Goal: Task Accomplishment & Management: Use online tool/utility

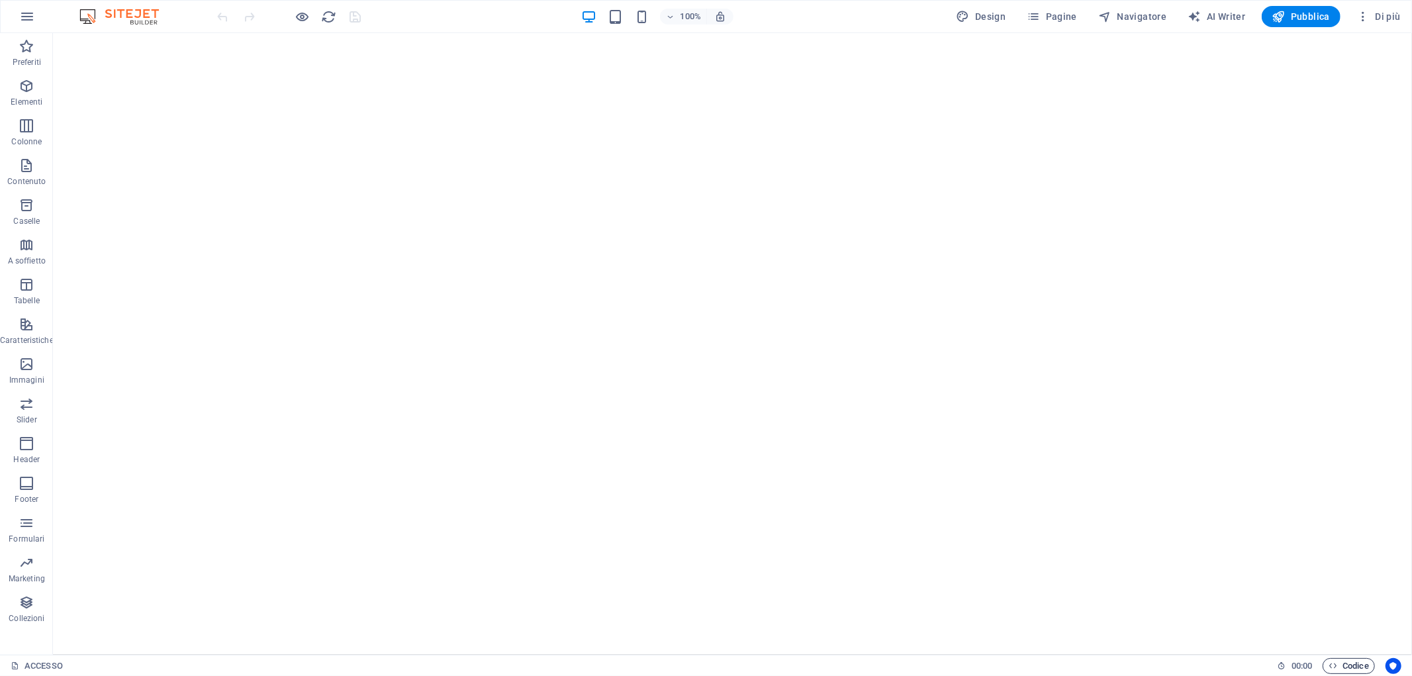
click at [1355, 667] on span "Codice" at bounding box center [1349, 666] width 40 height 16
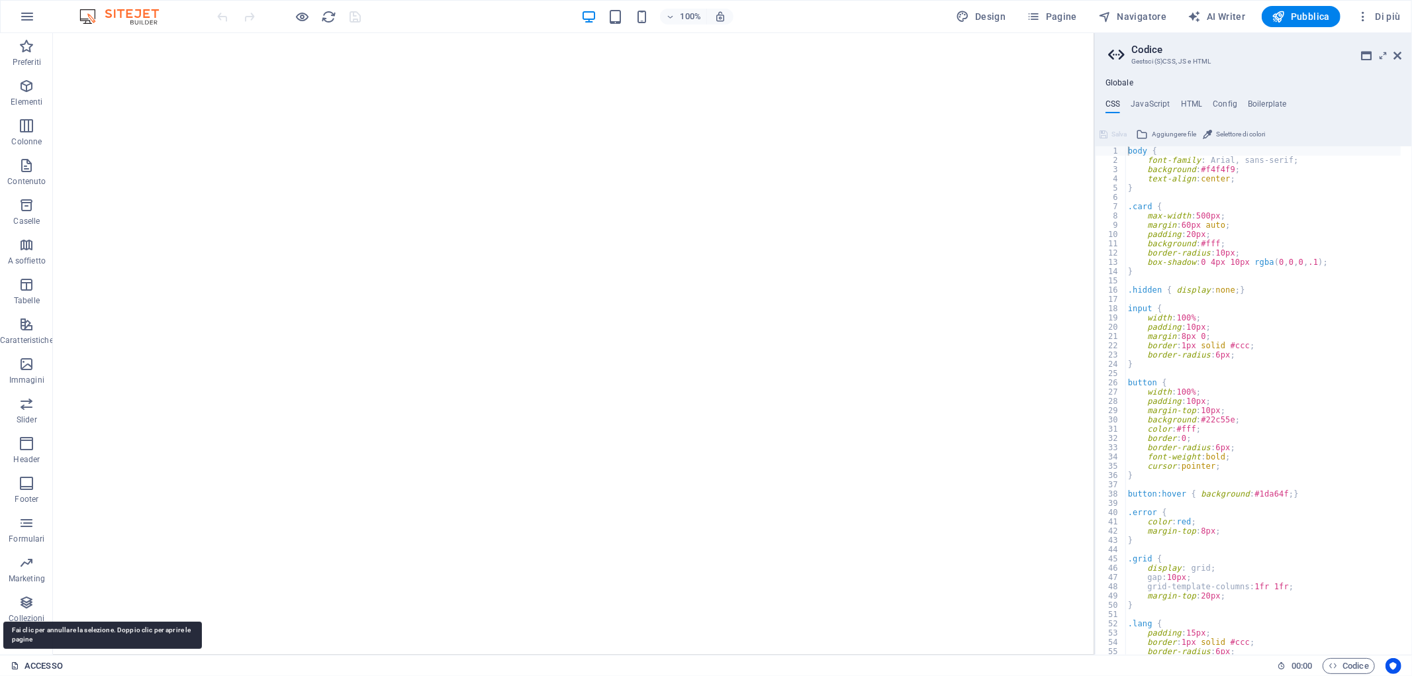
click at [17, 662] on icon at bounding box center [15, 665] width 9 height 9
click at [17, 661] on icon at bounding box center [15, 665] width 9 height 9
type textarea "border-radius: 6px;"
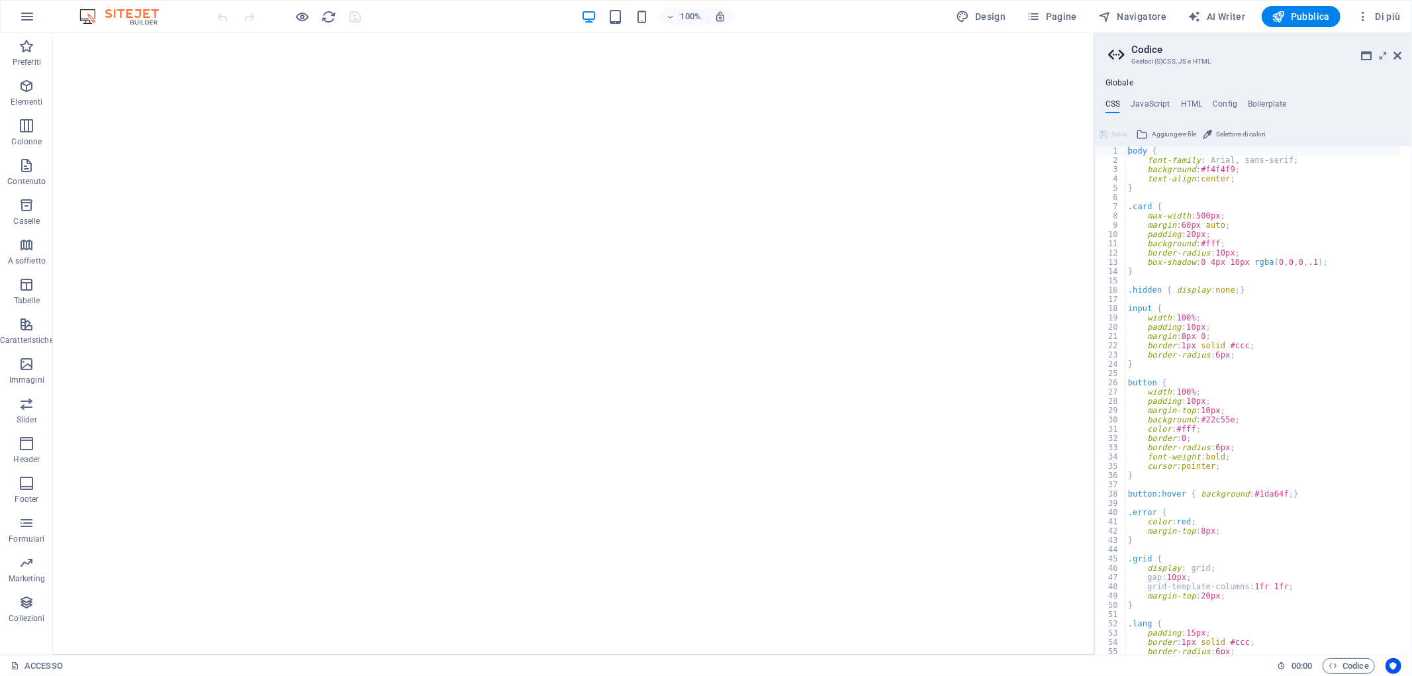
click at [1357, 652] on div "body { font-family : Arial, sans-serif; background : #f4f4f9 ; text-align : cen…" at bounding box center [1278, 410] width 305 height 528
click at [1351, 664] on span "Codice" at bounding box center [1349, 666] width 40 height 16
click at [30, 663] on link "ACCESSO" at bounding box center [37, 666] width 52 height 16
click at [11, 661] on icon at bounding box center [15, 665] width 9 height 9
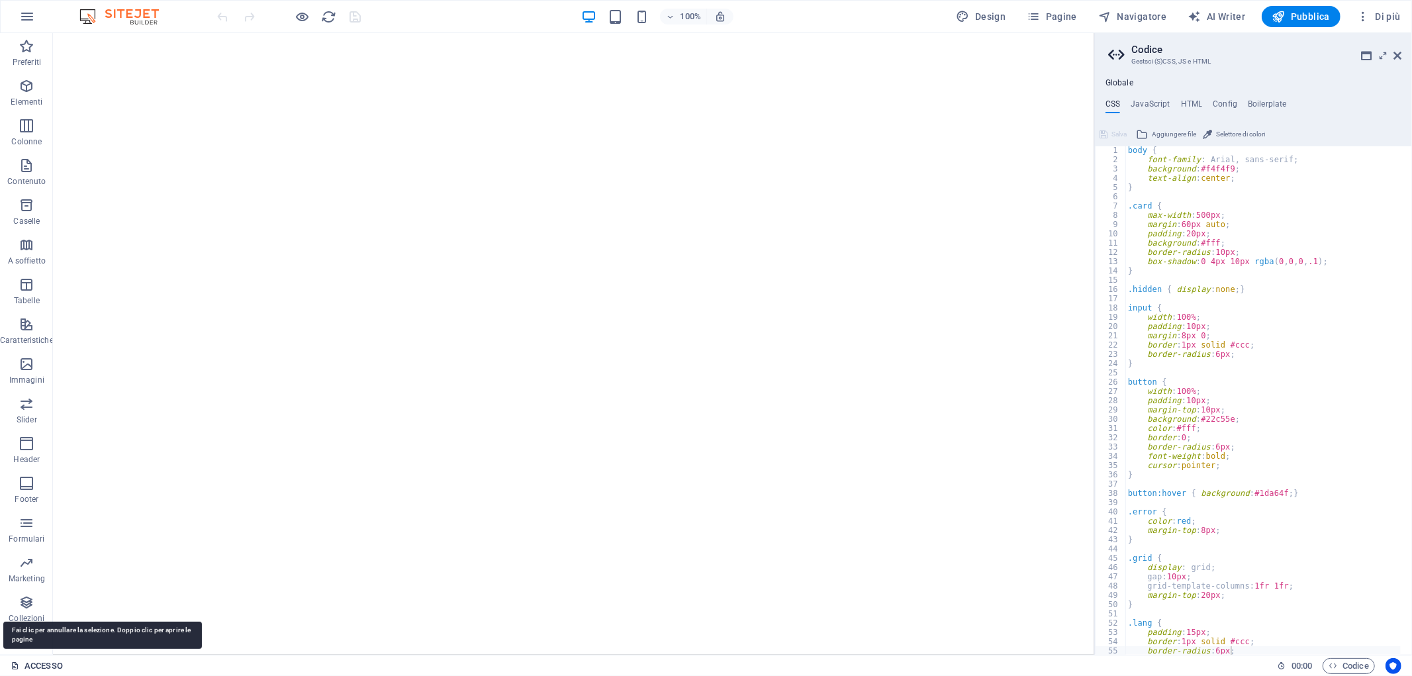
click at [11, 661] on icon at bounding box center [15, 665] width 9 height 9
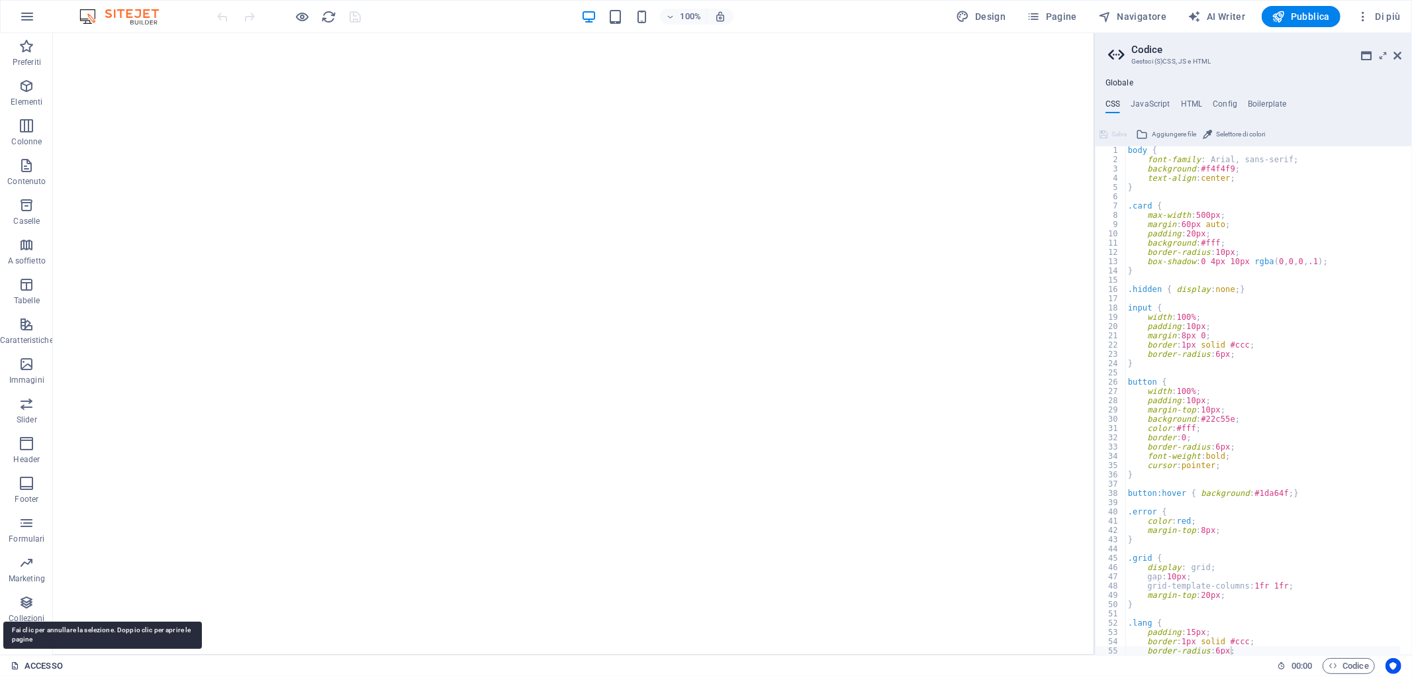
click at [11, 661] on icon at bounding box center [15, 665] width 9 height 9
click at [11, 667] on icon at bounding box center [15, 665] width 9 height 9
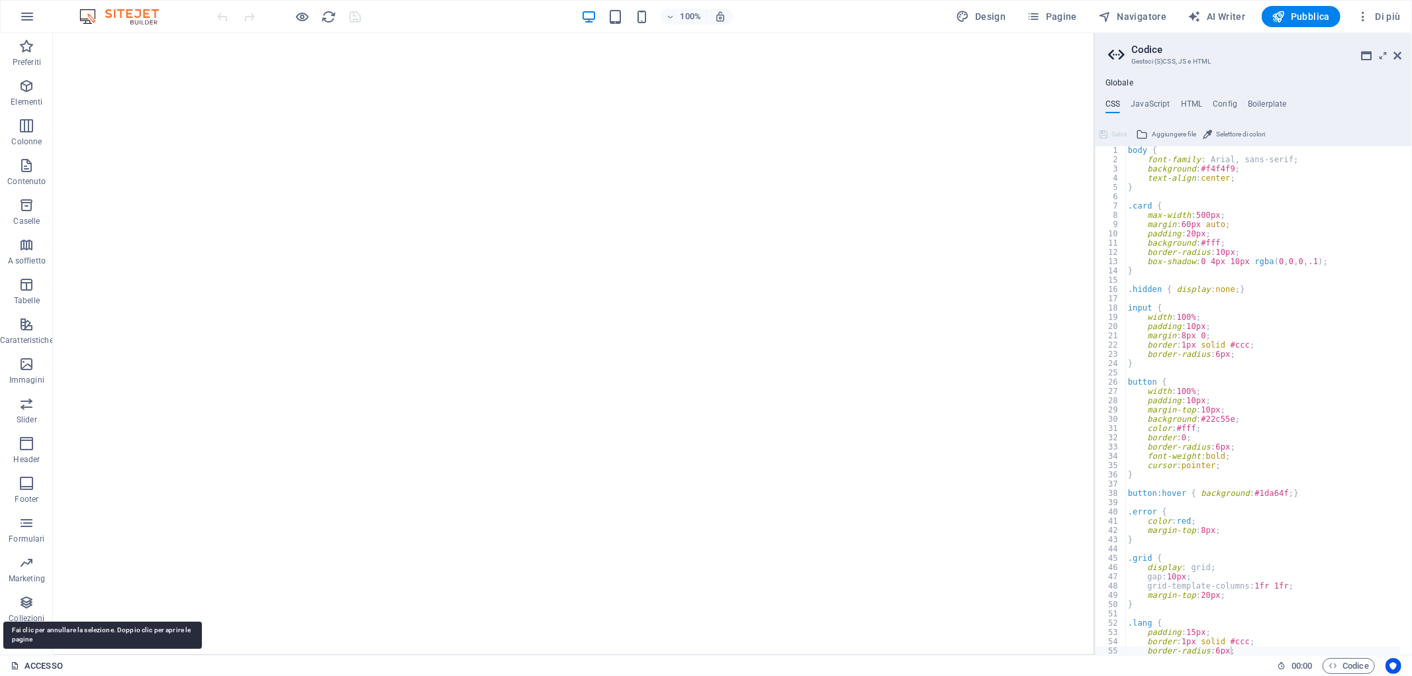
click at [11, 667] on icon at bounding box center [15, 665] width 9 height 9
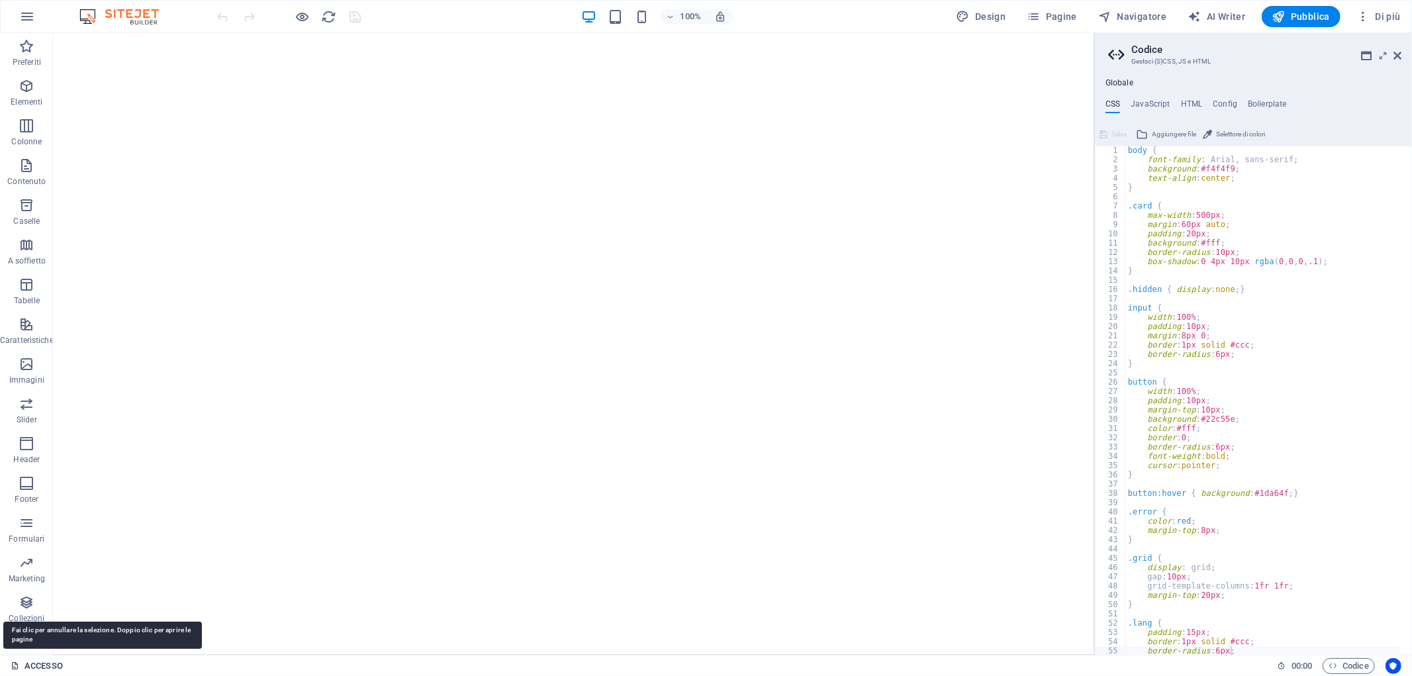
click at [11, 667] on icon at bounding box center [15, 665] width 9 height 9
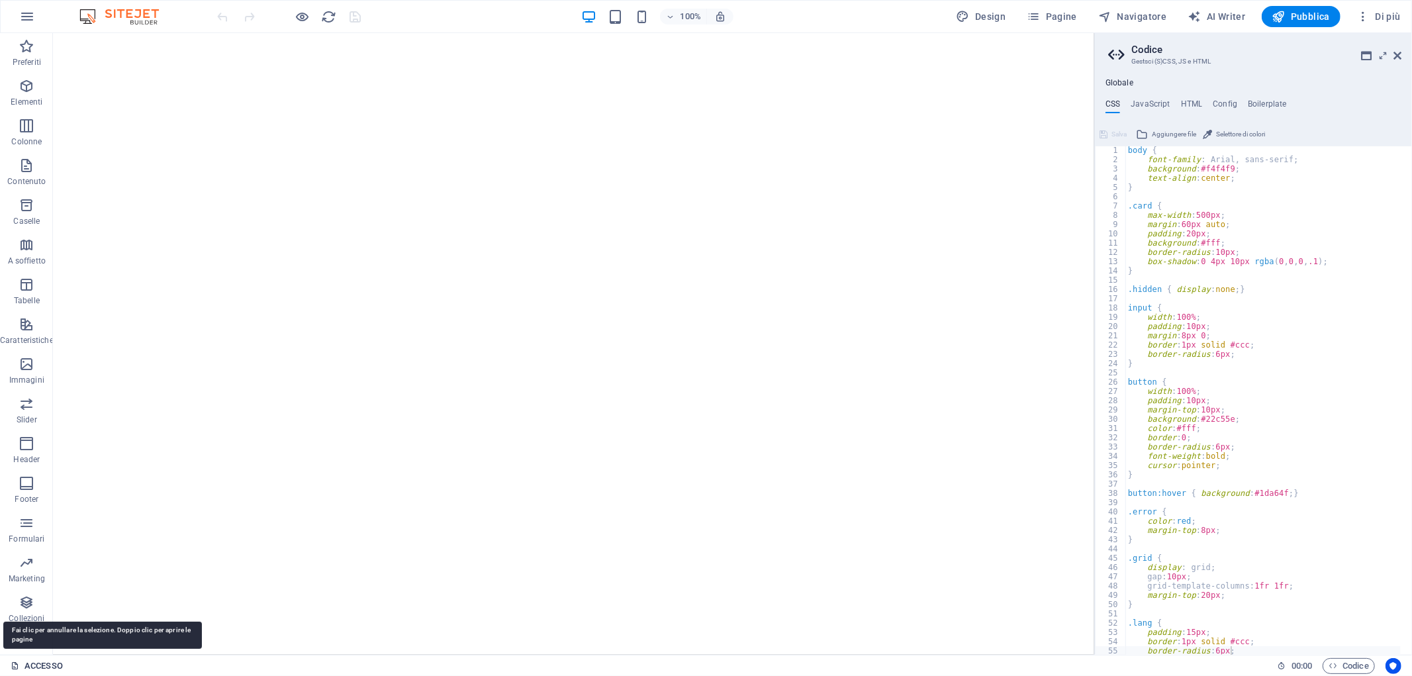
click at [27, 667] on link "ACCESSO" at bounding box center [37, 666] width 52 height 16
click at [28, 660] on link "ACCESSO" at bounding box center [37, 666] width 52 height 16
click at [33, 661] on link "ACCESSO" at bounding box center [37, 666] width 52 height 16
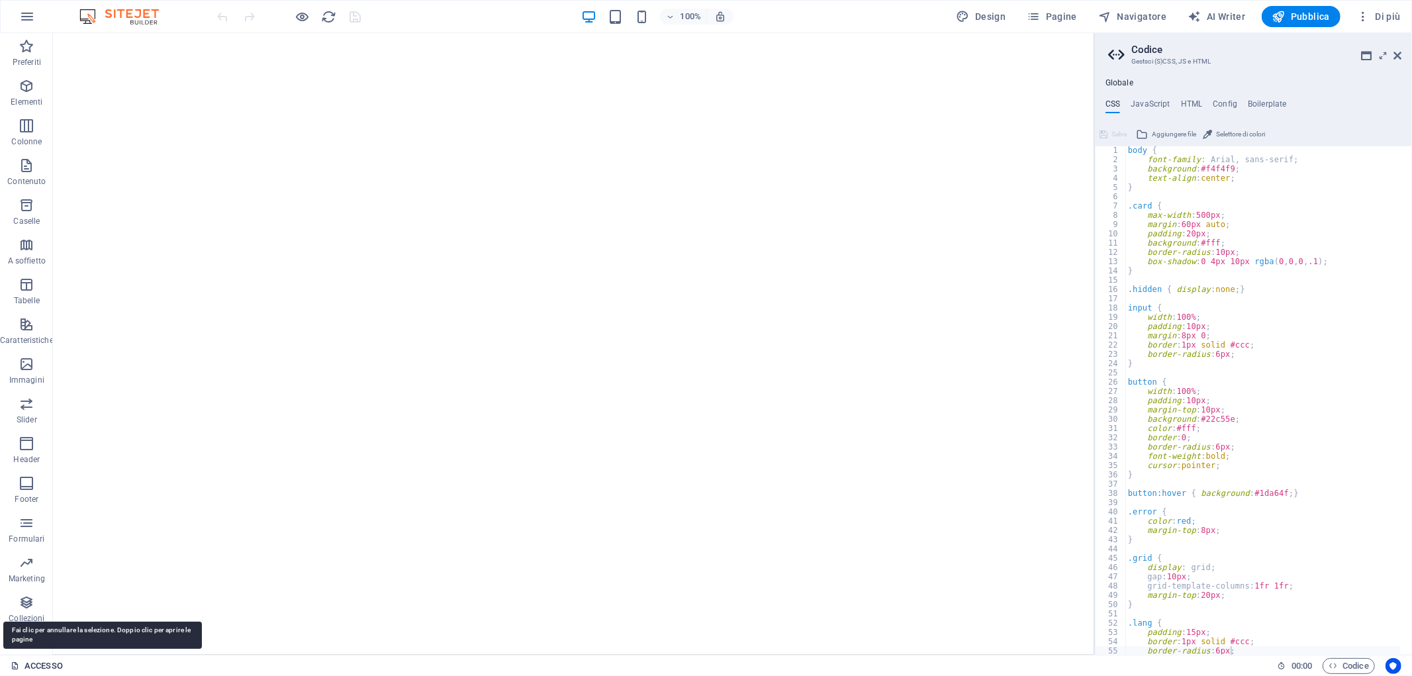
click at [33, 661] on link "ACCESSO" at bounding box center [37, 666] width 52 height 16
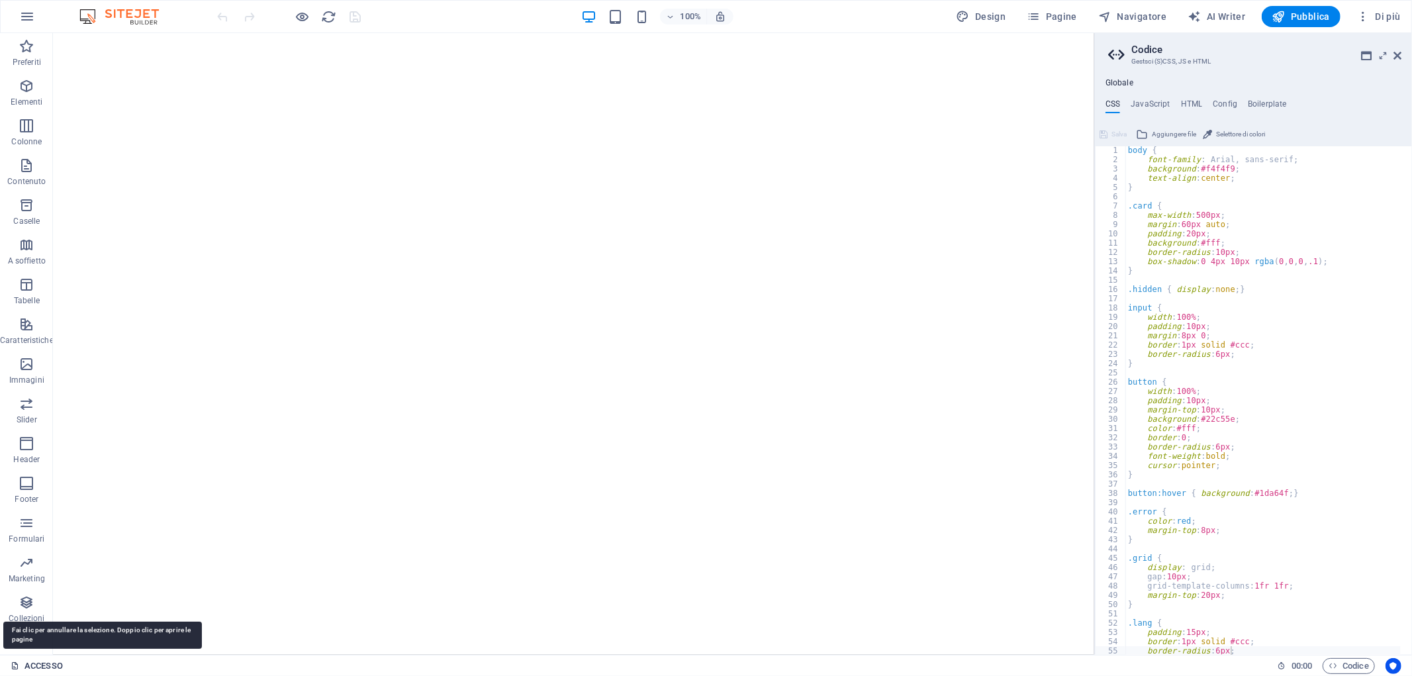
click at [33, 661] on link "ACCESSO" at bounding box center [37, 666] width 52 height 16
click at [12, 671] on link "ACCESSO" at bounding box center [37, 666] width 52 height 16
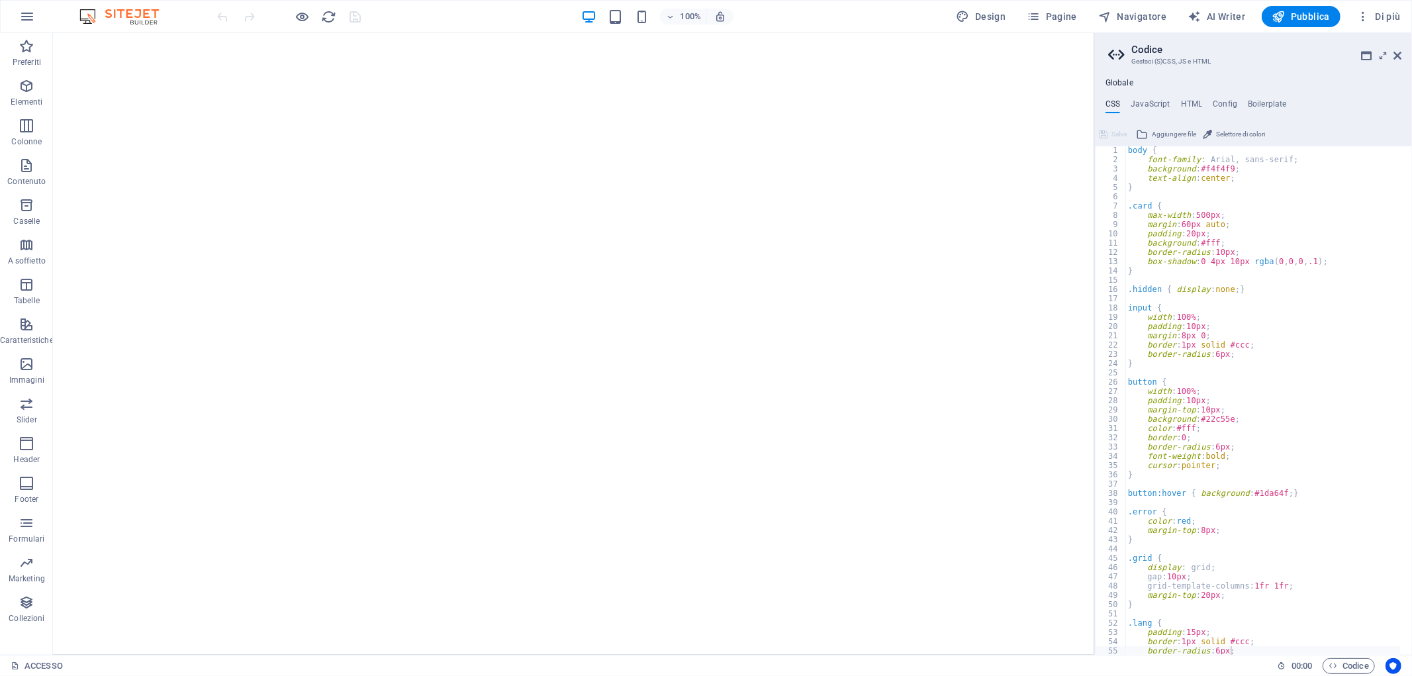
click at [1, 664] on div "ACCESSO 00 : 00 Codice" at bounding box center [706, 665] width 1412 height 21
click at [18, 667] on icon at bounding box center [15, 665] width 9 height 9
